Goal: Transaction & Acquisition: Purchase product/service

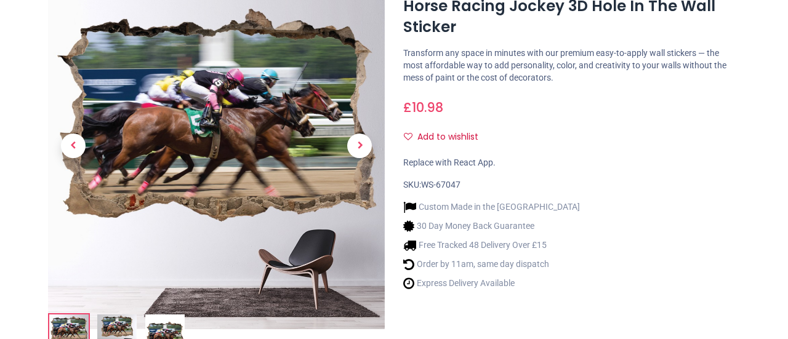
drag, startPoint x: 0, startPoint y: 0, endPoint x: 151, endPoint y: 122, distance: 194.2
click at [151, 122] on img at bounding box center [216, 161] width 337 height 337
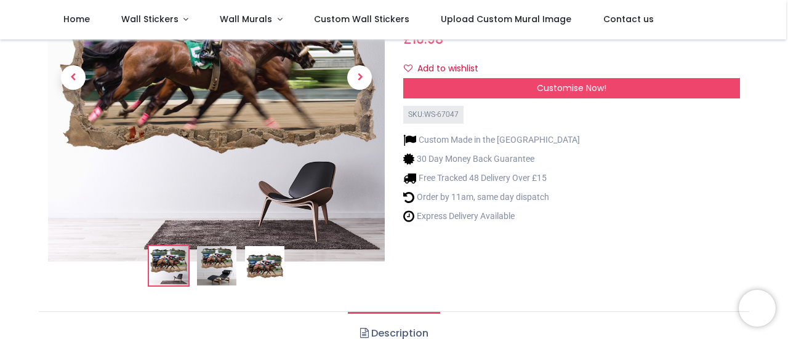
click at [257, 270] on img at bounding box center [264, 265] width 39 height 39
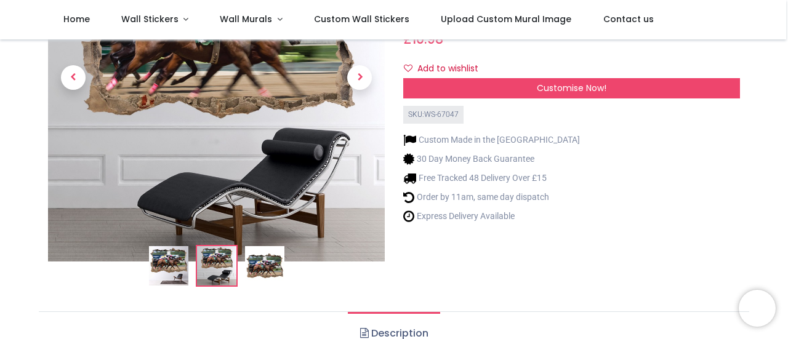
click at [257, 270] on img at bounding box center [264, 265] width 39 height 39
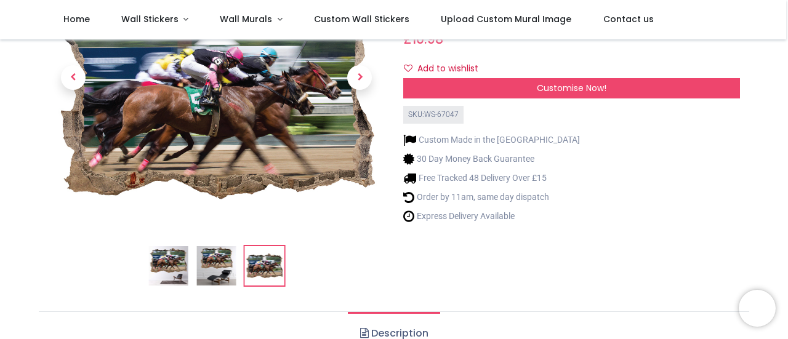
click at [257, 270] on img at bounding box center [263, 265] width 39 height 39
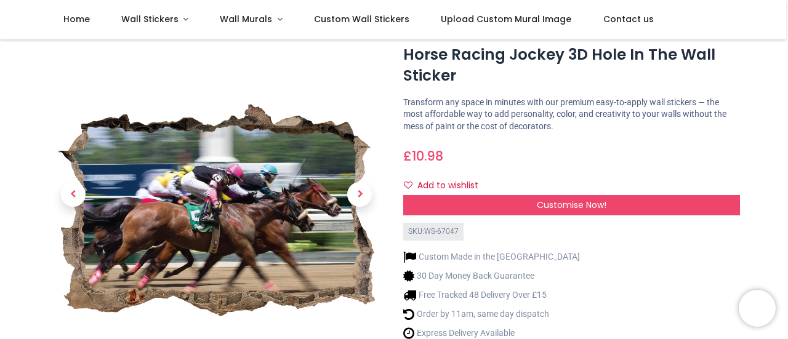
scroll to position [33, 0]
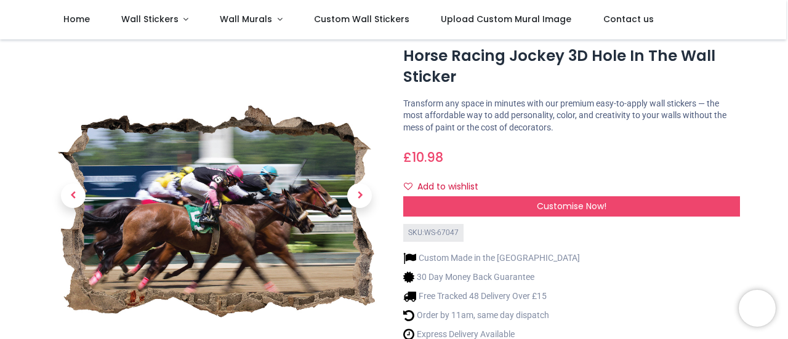
click at [209, 217] on img at bounding box center [216, 211] width 337 height 337
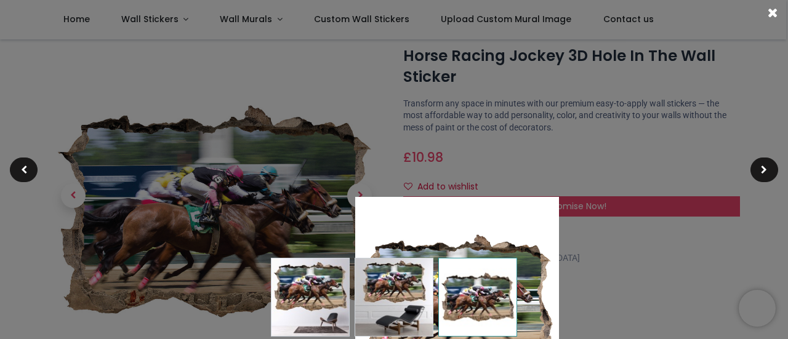
drag, startPoint x: 417, startPoint y: 154, endPoint x: 480, endPoint y: 312, distance: 169.6
click at [480, 312] on img at bounding box center [477, 297] width 79 height 79
click at [255, 173] on div at bounding box center [457, 327] width 788 height 339
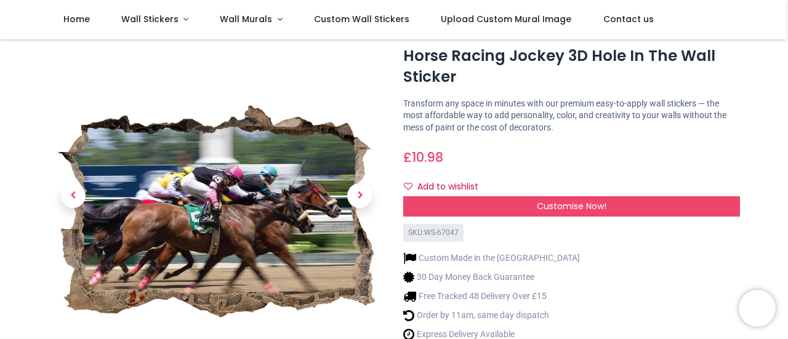
click at [255, 173] on img at bounding box center [216, 211] width 337 height 337
